Goal: Transaction & Acquisition: Purchase product/service

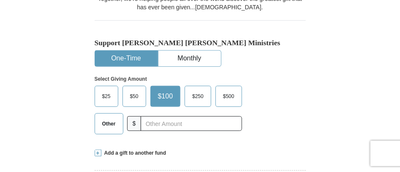
scroll to position [296, 0]
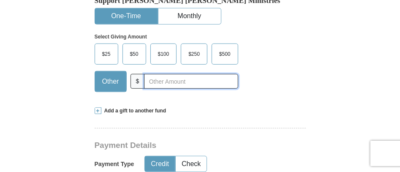
click at [171, 74] on input "text" at bounding box center [191, 81] width 94 height 15
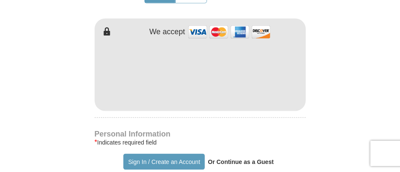
scroll to position [465, 0]
type input "30.00"
click at [320, 32] on form "Already have an account? Sign in for faster giving. Don't have an account? Crea…" at bounding box center [200, 93] width 317 height 1049
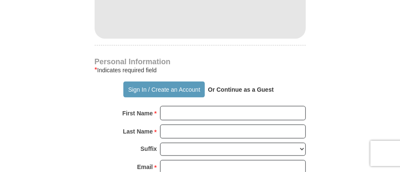
scroll to position [549, 0]
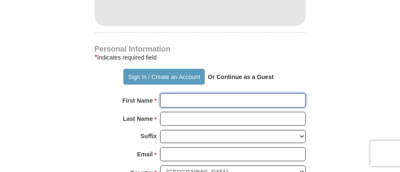
click at [194, 93] on input "First Name *" at bounding box center [233, 100] width 146 height 14
type input "[PERSON_NAME]"
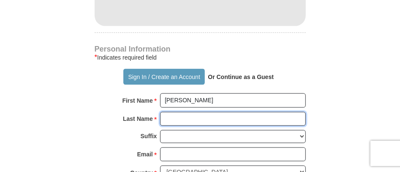
type input "West"
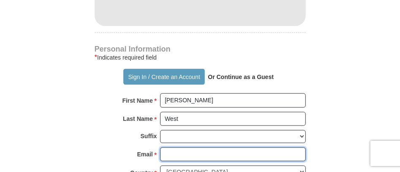
type input "[EMAIL_ADDRESS][DOMAIN_NAME]"
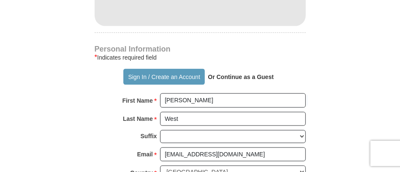
type input "[STREET_ADDRESS]"
type input "[GEOGRAPHIC_DATA]"
select select "MD"
type input "21215"
type input "4438901598"
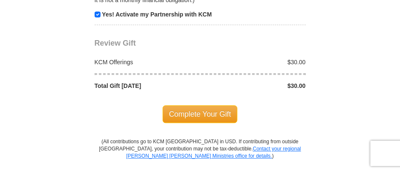
scroll to position [929, 0]
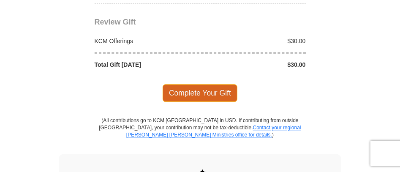
click at [208, 84] on span "Complete Your Gift" at bounding box center [200, 93] width 75 height 18
